Goal: Information Seeking & Learning: Learn about a topic

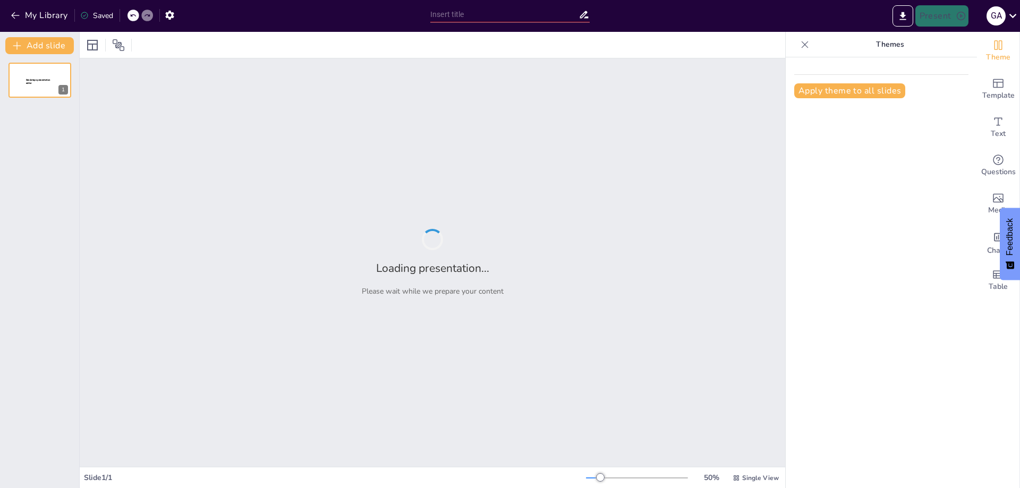
type input "Amenazas Cibernéticas: Protegiendo a las Cámaras de Comercio"
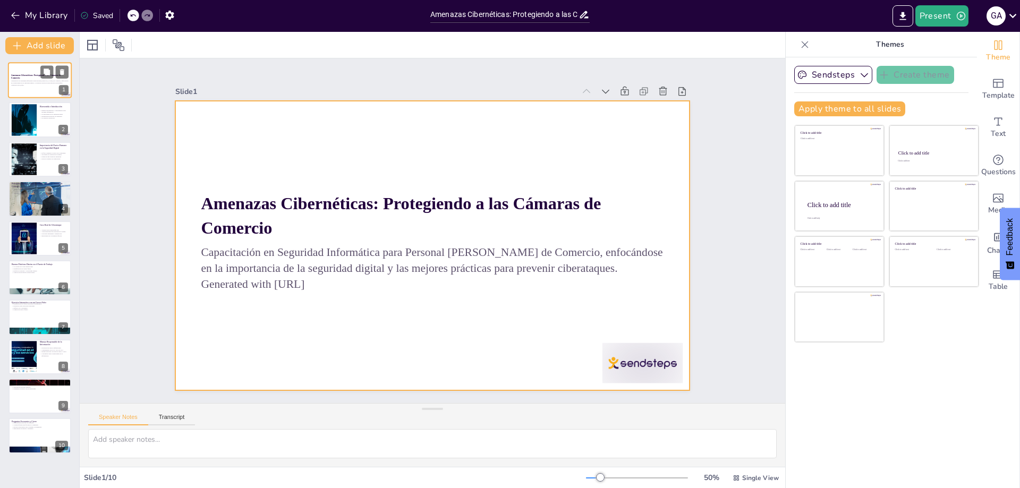
click at [22, 69] on div at bounding box center [40, 80] width 64 height 36
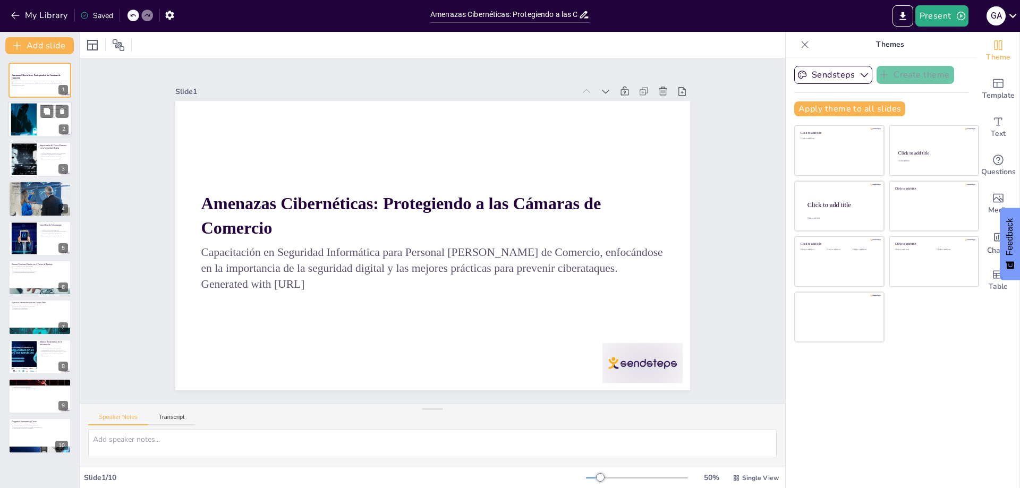
click at [32, 127] on div at bounding box center [23, 120] width 57 height 32
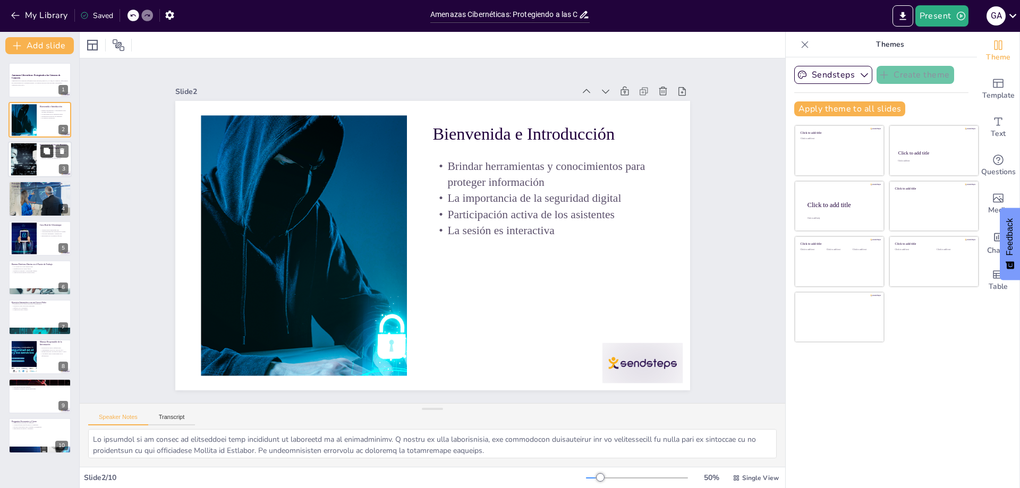
click at [43, 151] on icon at bounding box center [46, 150] width 7 height 7
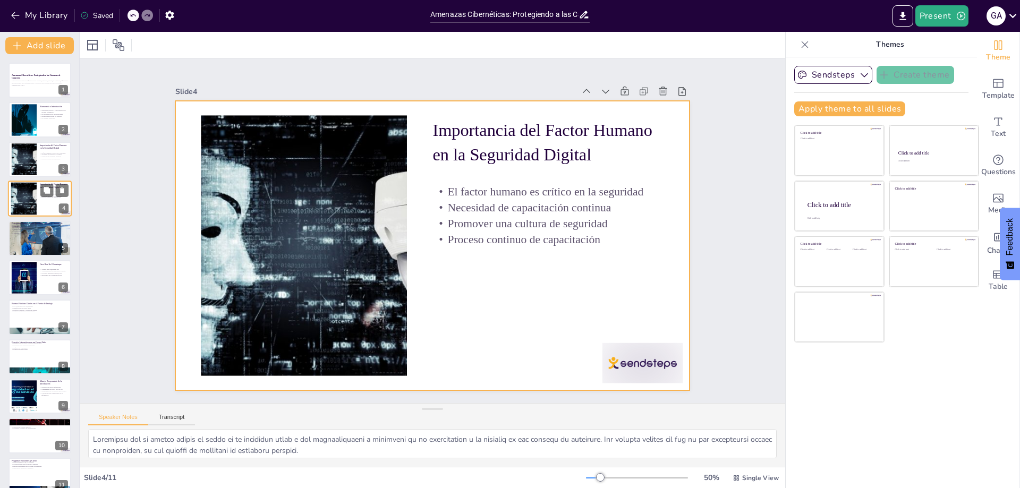
click at [42, 203] on div at bounding box center [40, 199] width 64 height 36
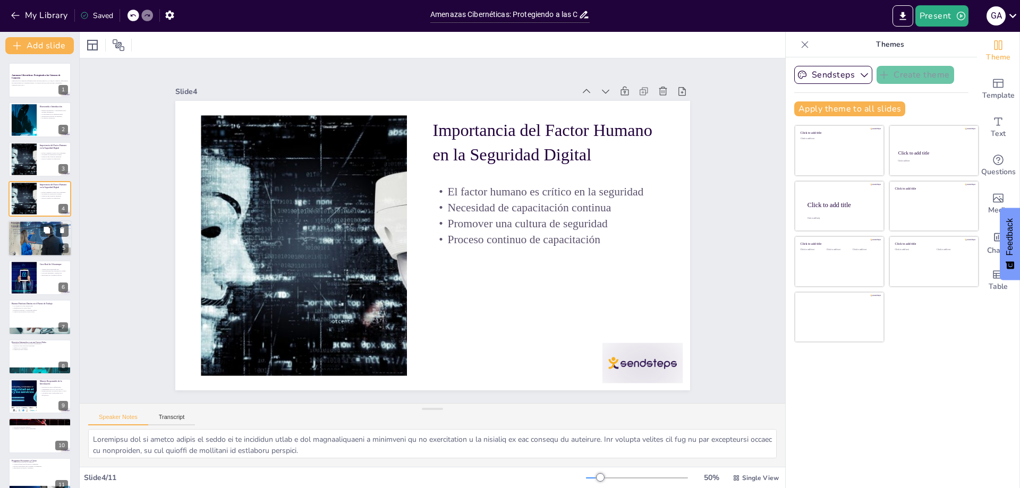
click at [35, 235] on div at bounding box center [40, 238] width 64 height 42
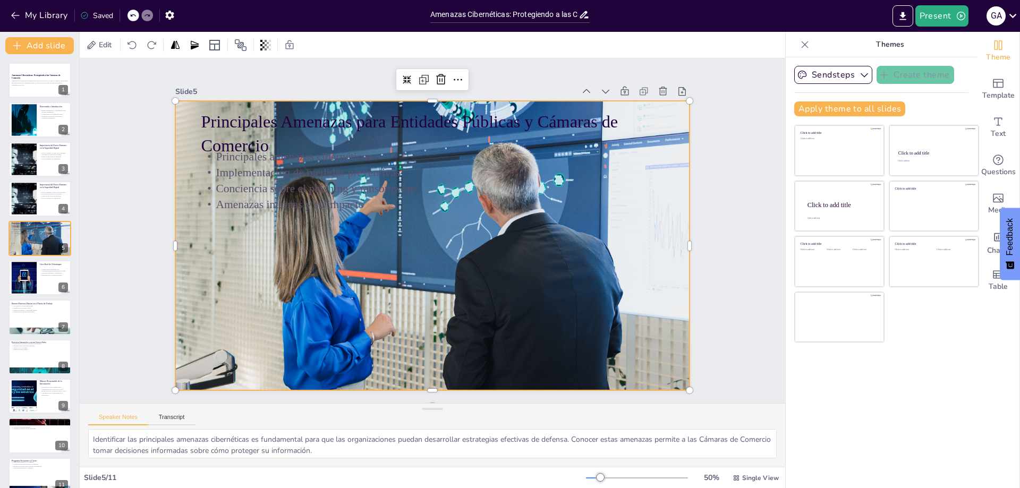
click at [635, 247] on div at bounding box center [431, 245] width 548 height 395
click at [166, 88] on div at bounding box center [288, 12] width 255 height 152
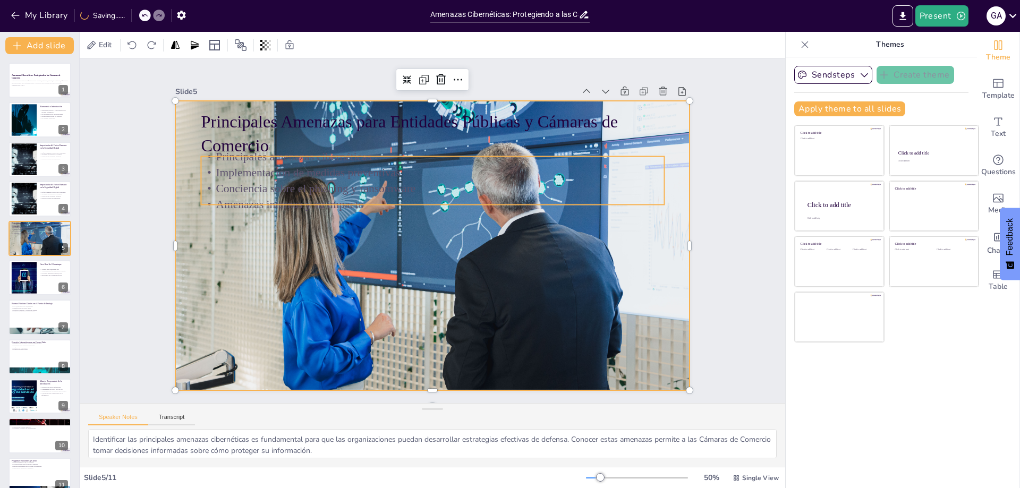
click at [363, 203] on div "Principales Amenazas para Entidades Públicas y Cámaras de Comercio Principales …" at bounding box center [418, 235] width 434 height 579
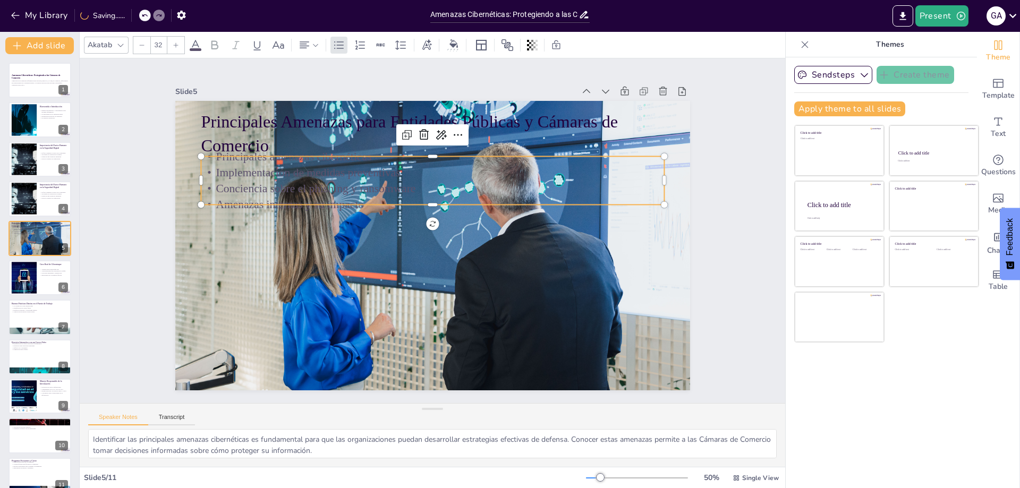
click at [348, 193] on p "Amenazas internas y su impacto" at bounding box center [454, 243] width 245 height 409
click at [348, 193] on p "Amenazas internas y su impacto" at bounding box center [453, 246] width 285 height 384
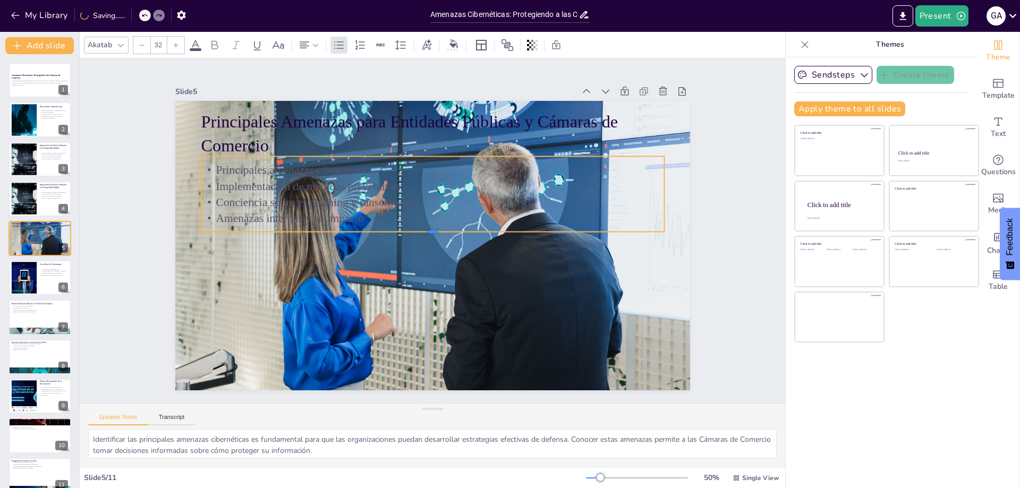
drag, startPoint x: 425, startPoint y: 201, endPoint x: 423, endPoint y: 228, distance: 27.1
click at [423, 228] on div at bounding box center [431, 225] width 455 height 105
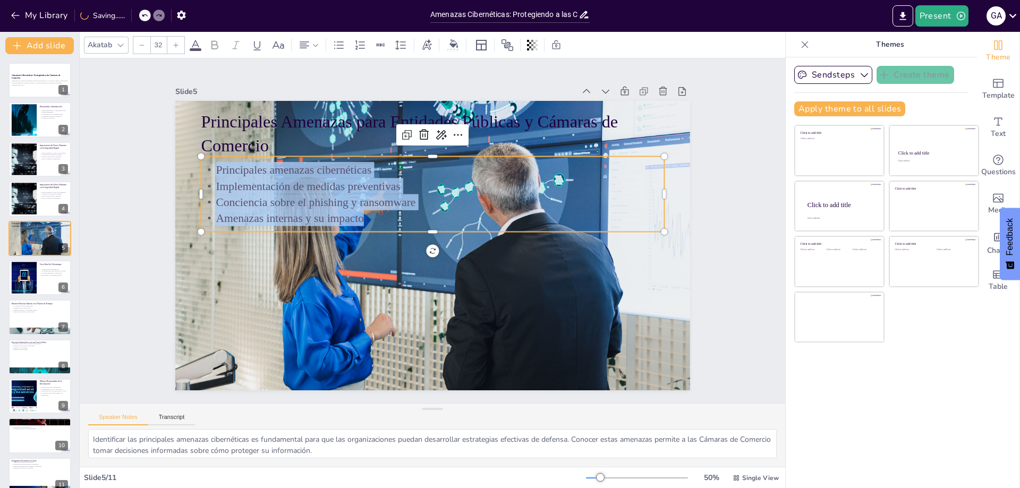
drag, startPoint x: 372, startPoint y: 213, endPoint x: 189, endPoint y: 150, distance: 193.6
click at [189, 150] on div "Principales Amenazas para Entidades Públicas y Cámaras de Comercio Principales …" at bounding box center [420, 223] width 508 height 591
click at [716, 160] on div "Slide 1 Amenazas Cibernéticas: Protegiendo a las Cámaras de Comercio Capacitaci…" at bounding box center [432, 230] width 705 height 345
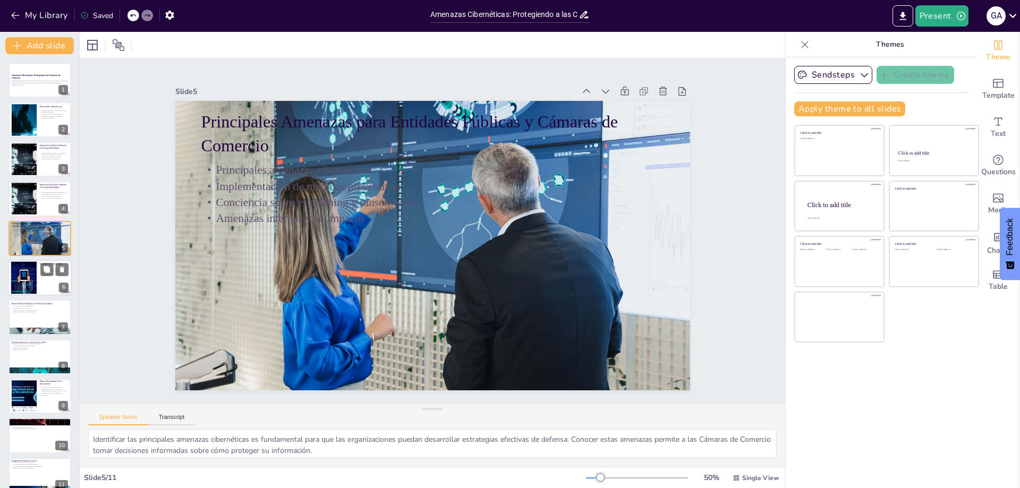
click at [47, 285] on div at bounding box center [40, 278] width 64 height 36
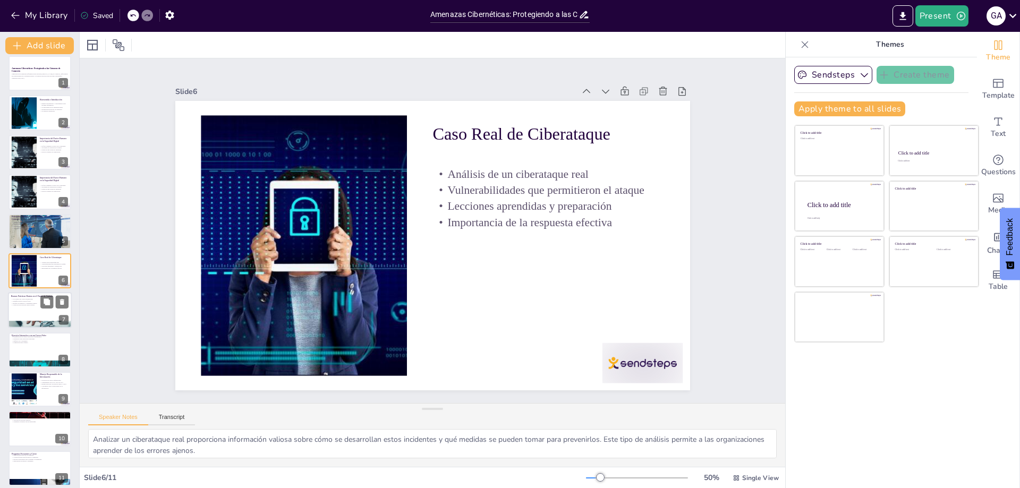
click at [33, 311] on div at bounding box center [40, 311] width 64 height 36
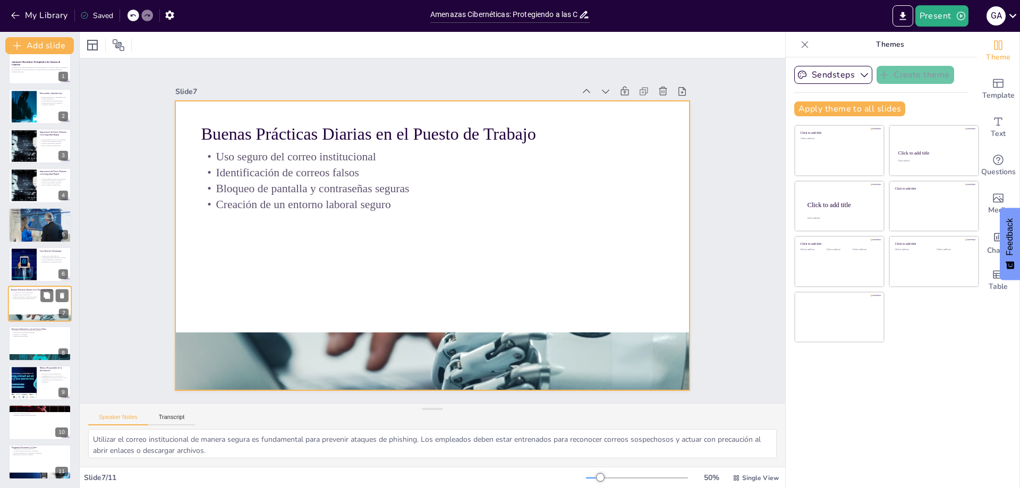
click at [29, 305] on div at bounding box center [40, 304] width 64 height 36
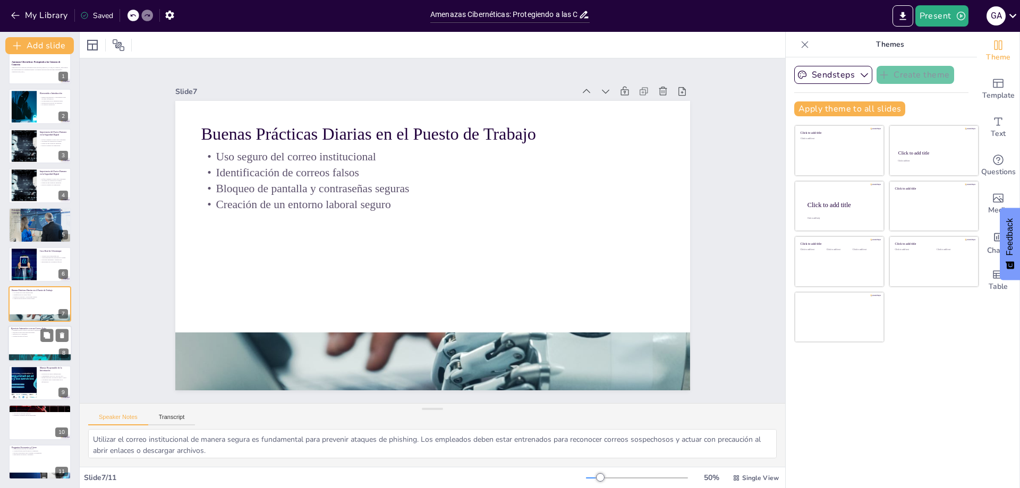
click at [33, 344] on div at bounding box center [40, 344] width 64 height 36
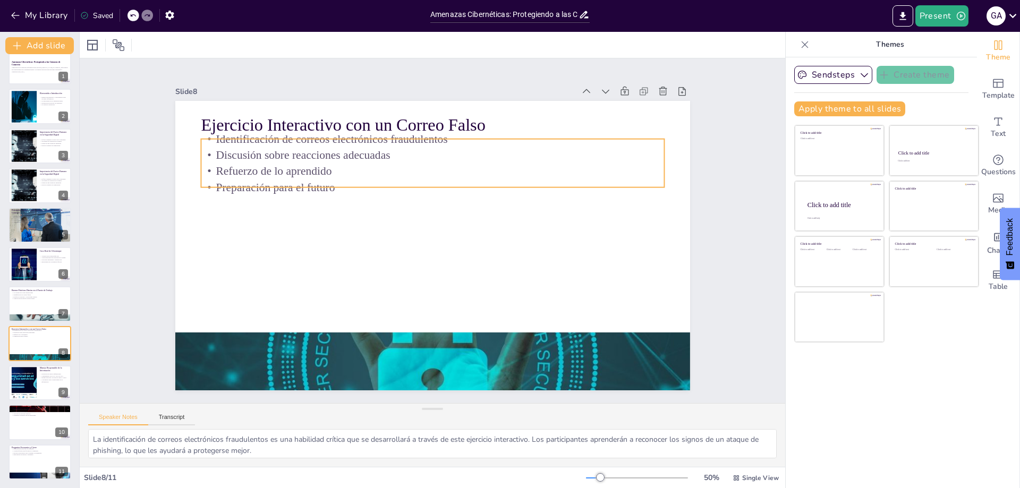
click at [435, 161] on p "Refuerzo de lo aprendido" at bounding box center [491, 218] width 112 height 456
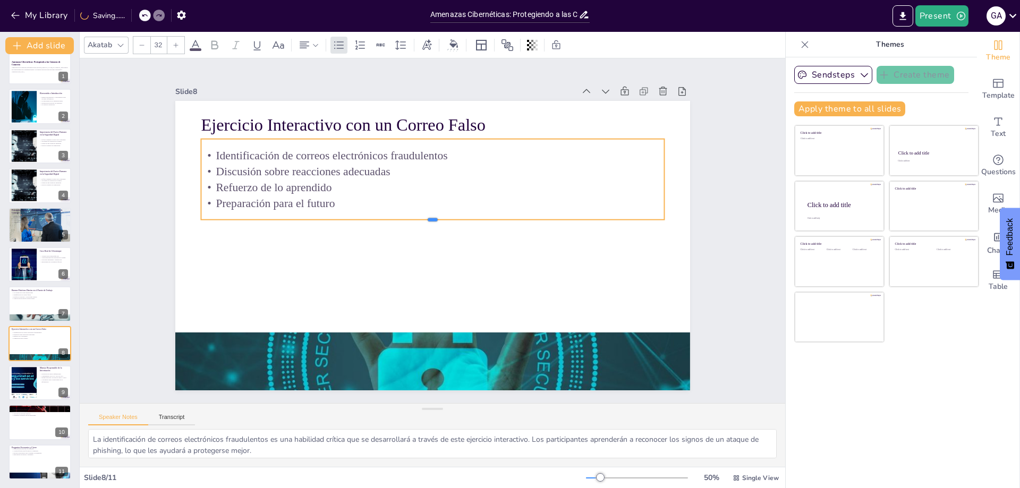
drag, startPoint x: 423, startPoint y: 184, endPoint x: 420, endPoint y: 217, distance: 32.6
click at [420, 217] on div at bounding box center [435, 224] width 405 height 239
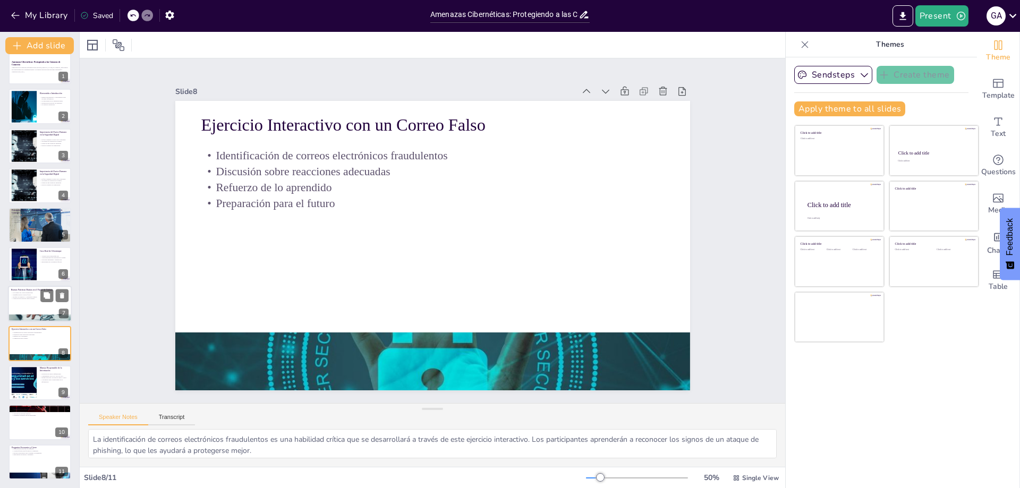
click at [22, 305] on div at bounding box center [40, 304] width 64 height 36
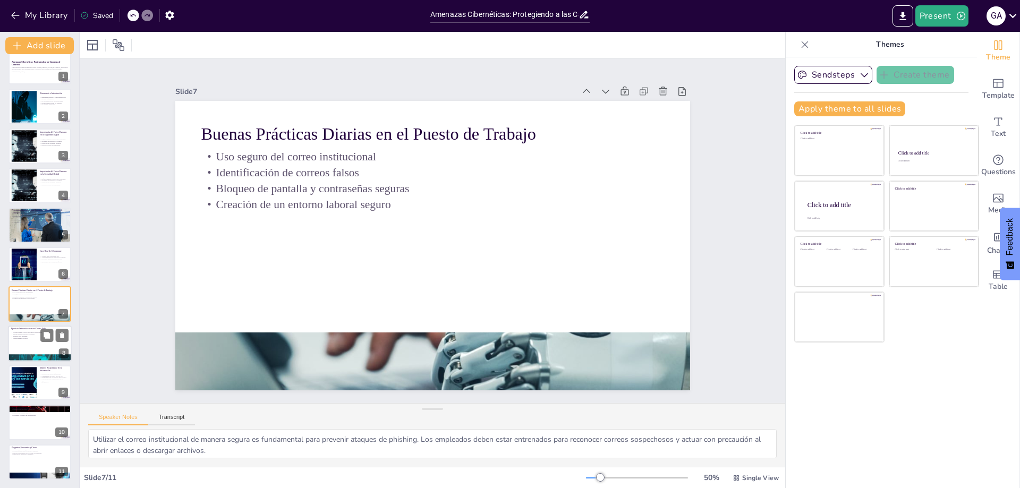
click at [28, 346] on div at bounding box center [40, 344] width 64 height 36
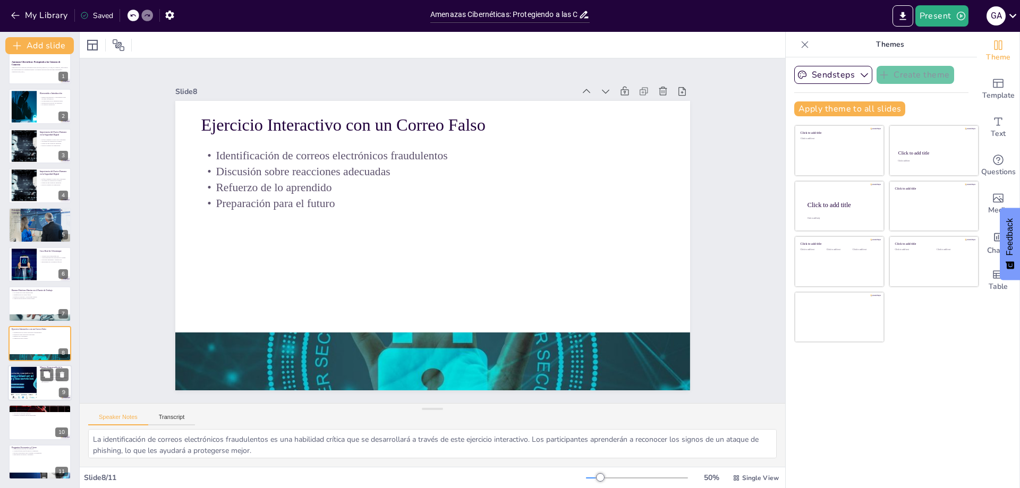
click at [39, 395] on div at bounding box center [40, 383] width 64 height 36
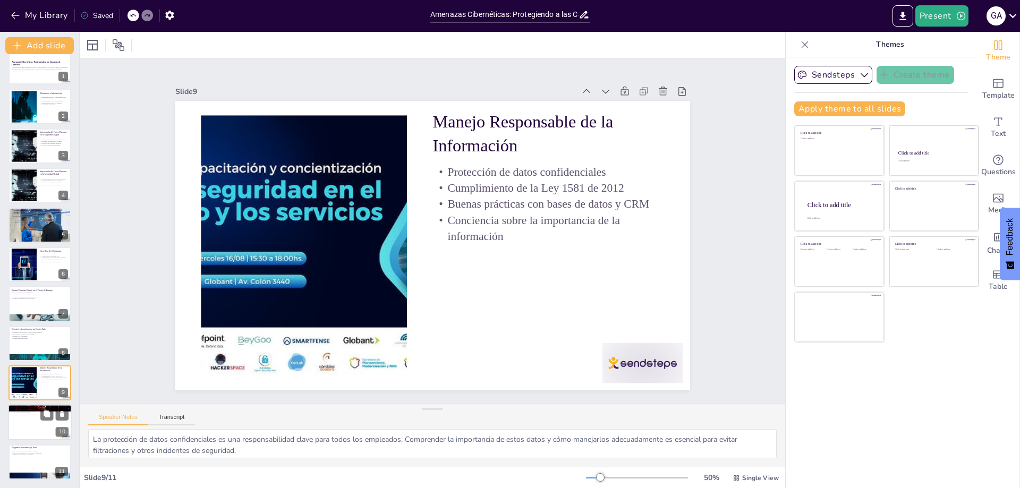
click at [33, 430] on div at bounding box center [40, 423] width 64 height 36
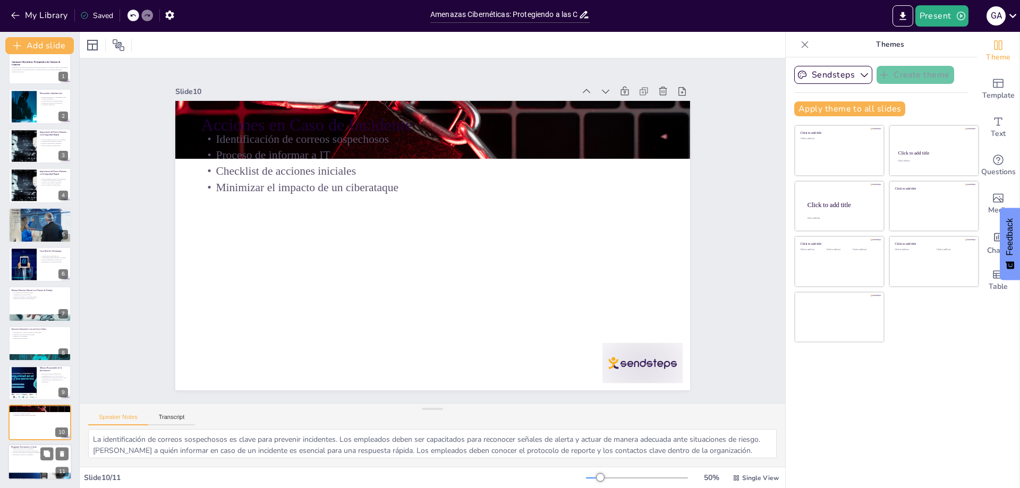
click at [40, 466] on div at bounding box center [40, 462] width 64 height 36
type textarea "La participación activa es esencial para resolver dudas y enriquecer la capacit…"
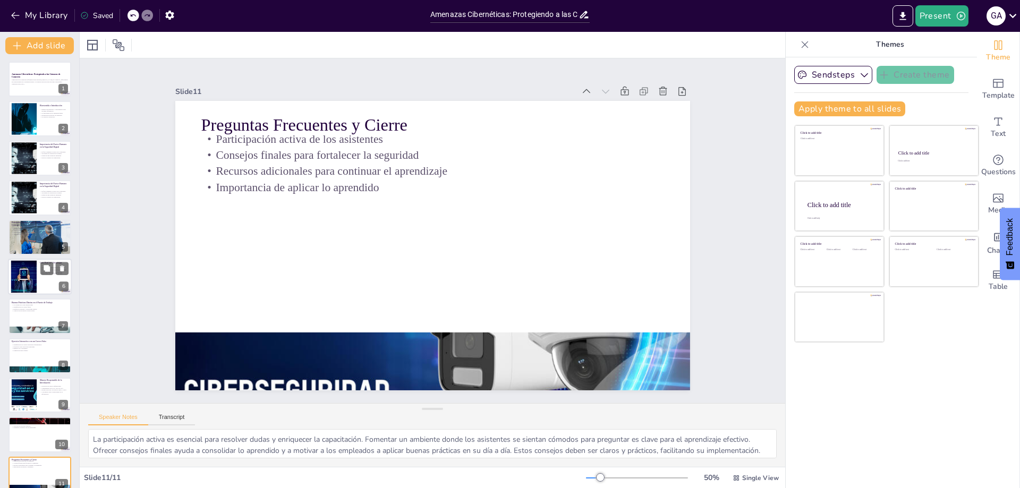
scroll to position [0, 0]
click at [32, 90] on div at bounding box center [40, 80] width 64 height 36
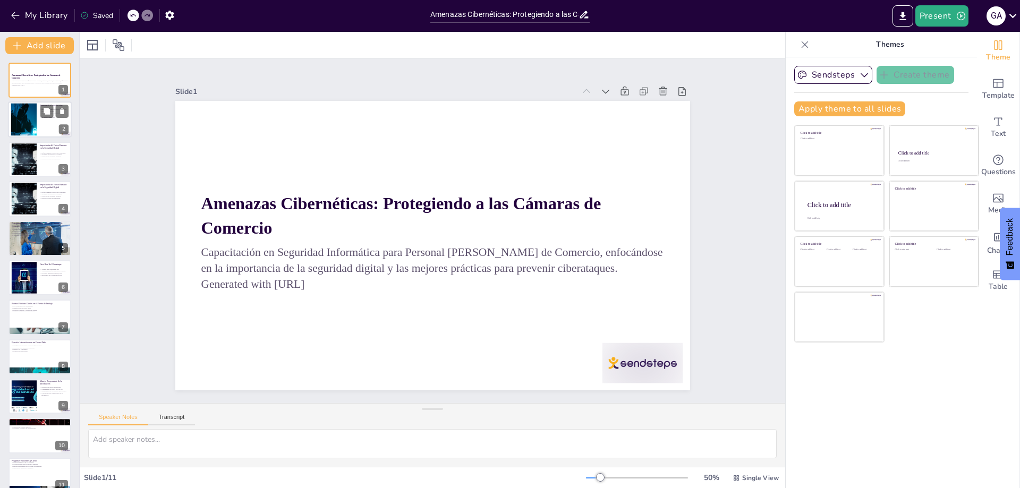
click at [44, 131] on div at bounding box center [40, 120] width 64 height 36
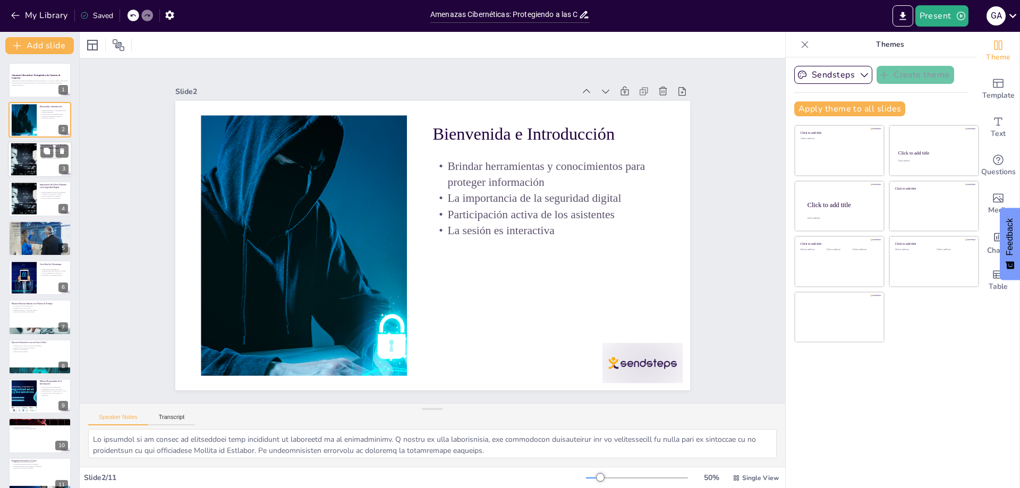
click at [48, 167] on div at bounding box center [40, 159] width 64 height 36
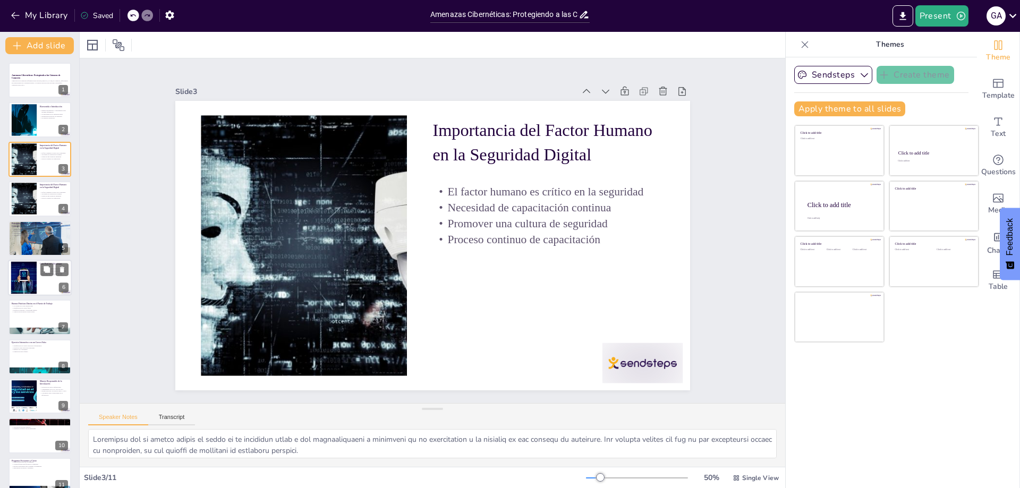
click at [40, 283] on div at bounding box center [40, 278] width 64 height 36
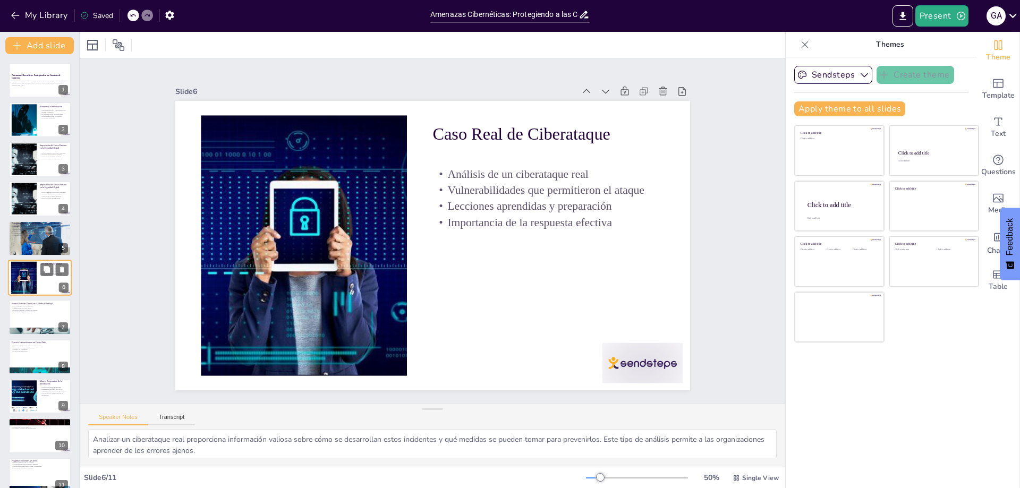
scroll to position [7, 0]
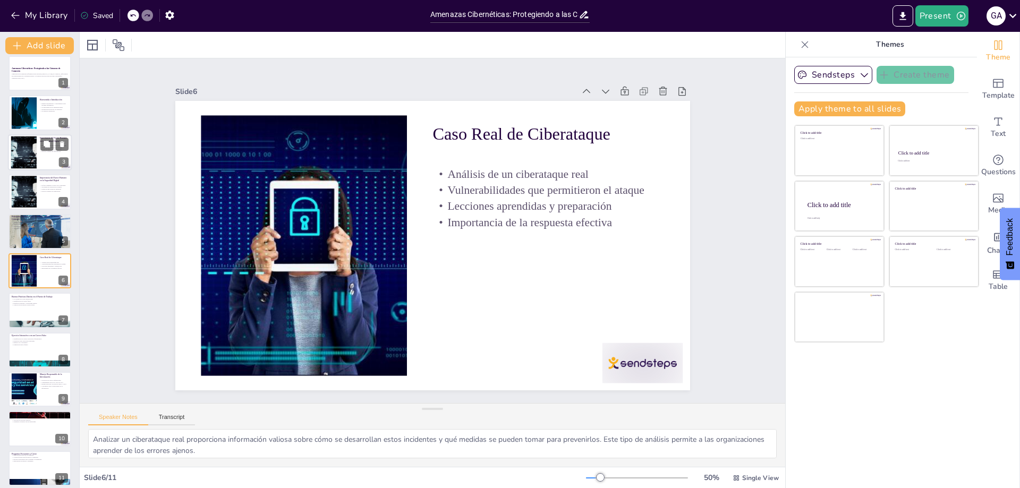
click at [49, 152] on p "Proceso continuo de capacitación" at bounding box center [54, 152] width 29 height 2
type textarea "Loremipsu dol si ametco adipis el seddo ei te incididun utlab e dol magnaaliqua…"
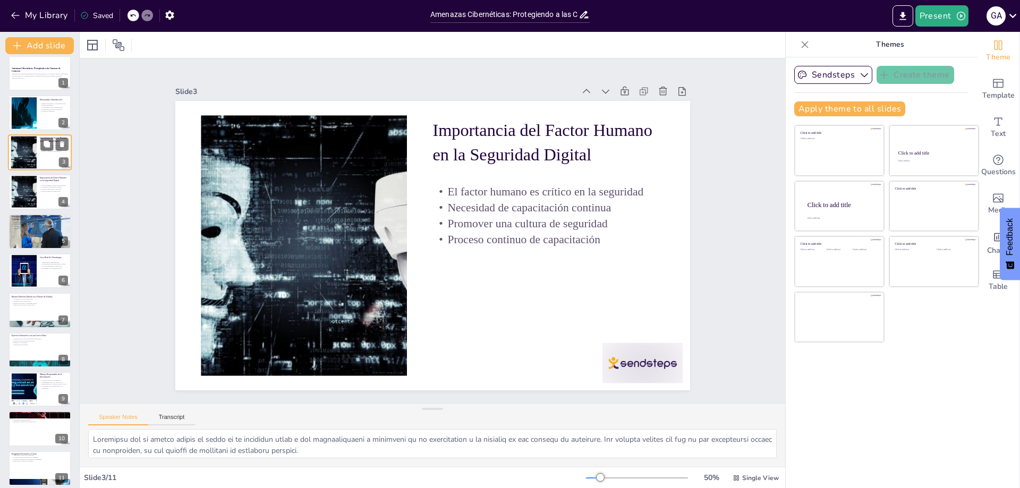
scroll to position [0, 0]
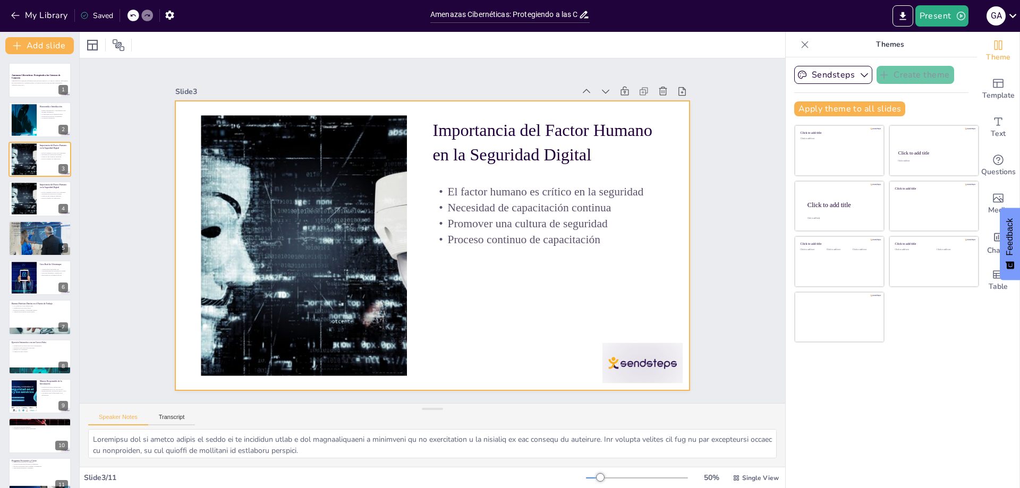
click at [622, 271] on div at bounding box center [418, 235] width 434 height 579
click at [29, 82] on p "Capacitación en Seguridad Informática para Personal [PERSON_NAME] de Comercio, …" at bounding box center [39, 82] width 57 height 4
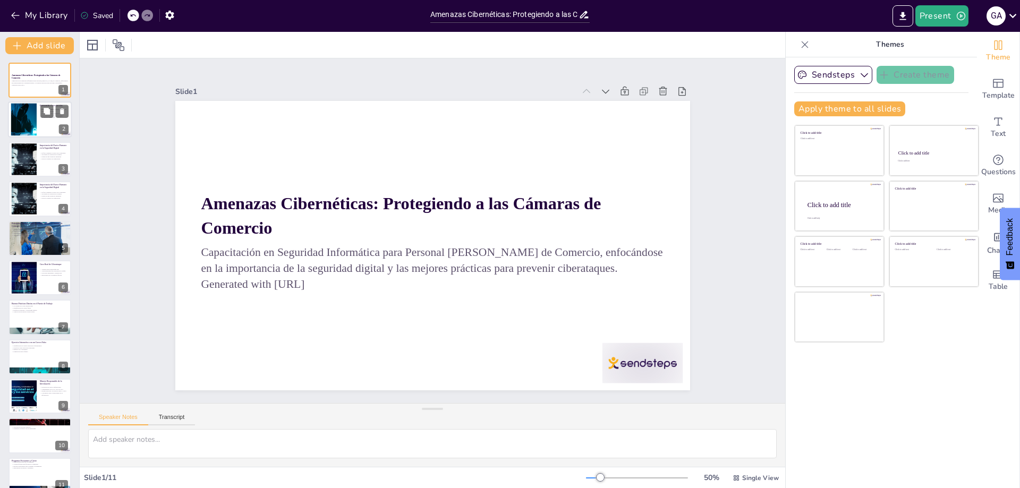
click at [39, 123] on div at bounding box center [40, 120] width 64 height 36
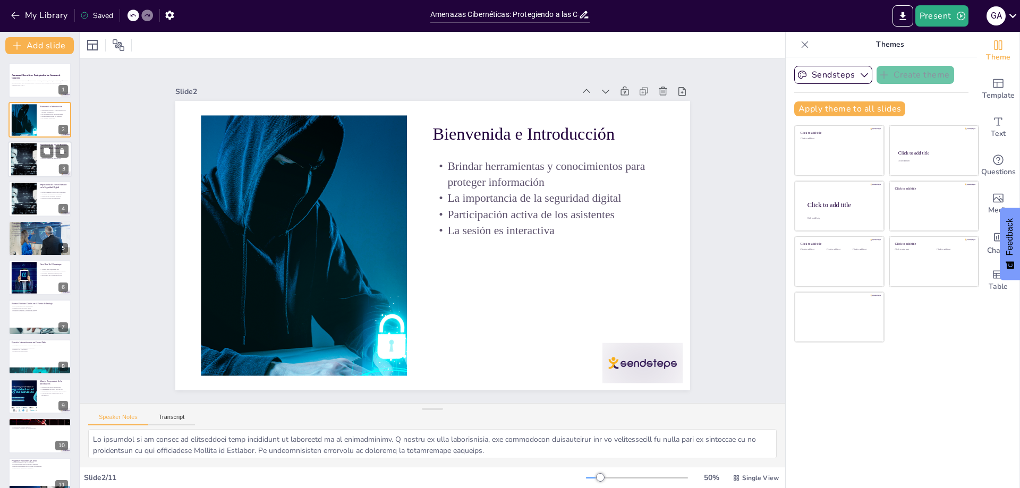
click at [32, 160] on div at bounding box center [24, 159] width 62 height 32
type textarea "Loremipsu dol si ametco adipis el seddo ei te incididun utlab e dol magnaaliqua…"
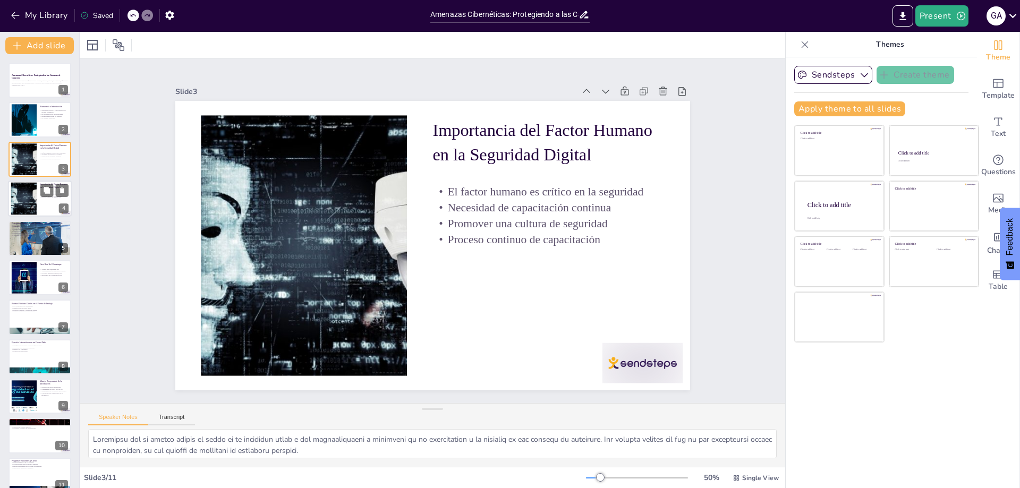
click at [44, 206] on div at bounding box center [40, 199] width 64 height 36
